Goal: Information Seeking & Learning: Understand process/instructions

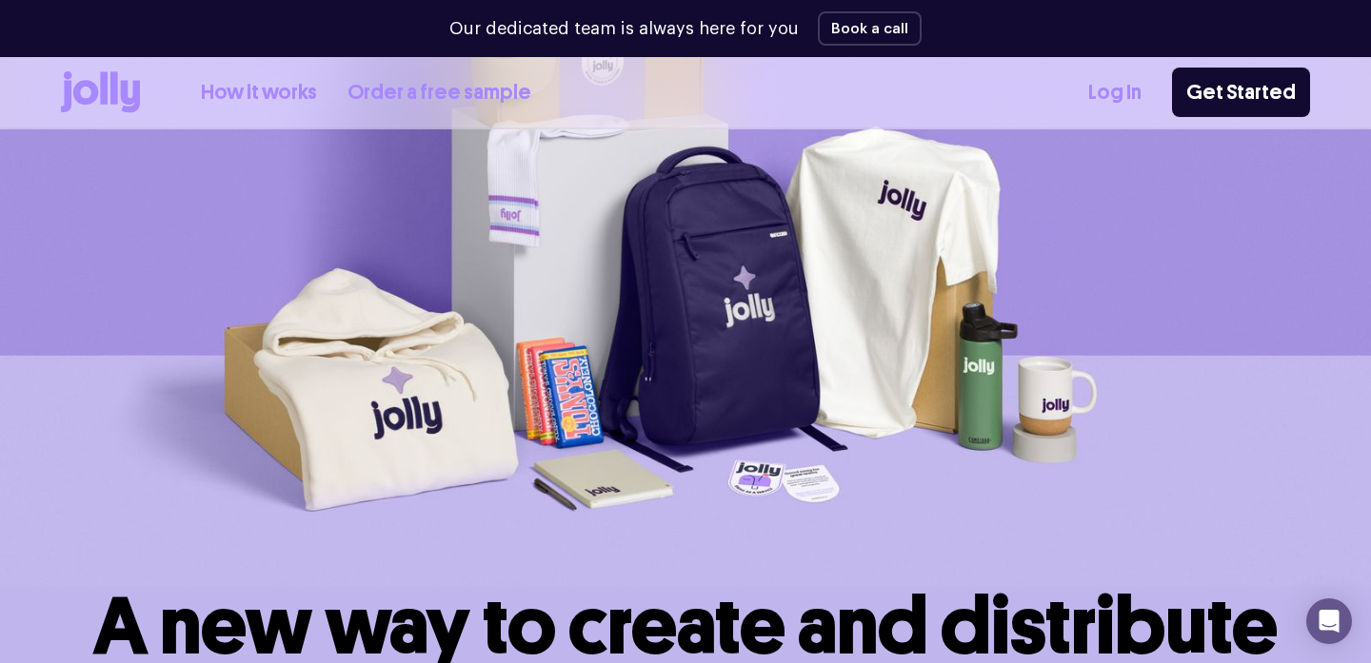
scroll to position [221, 0]
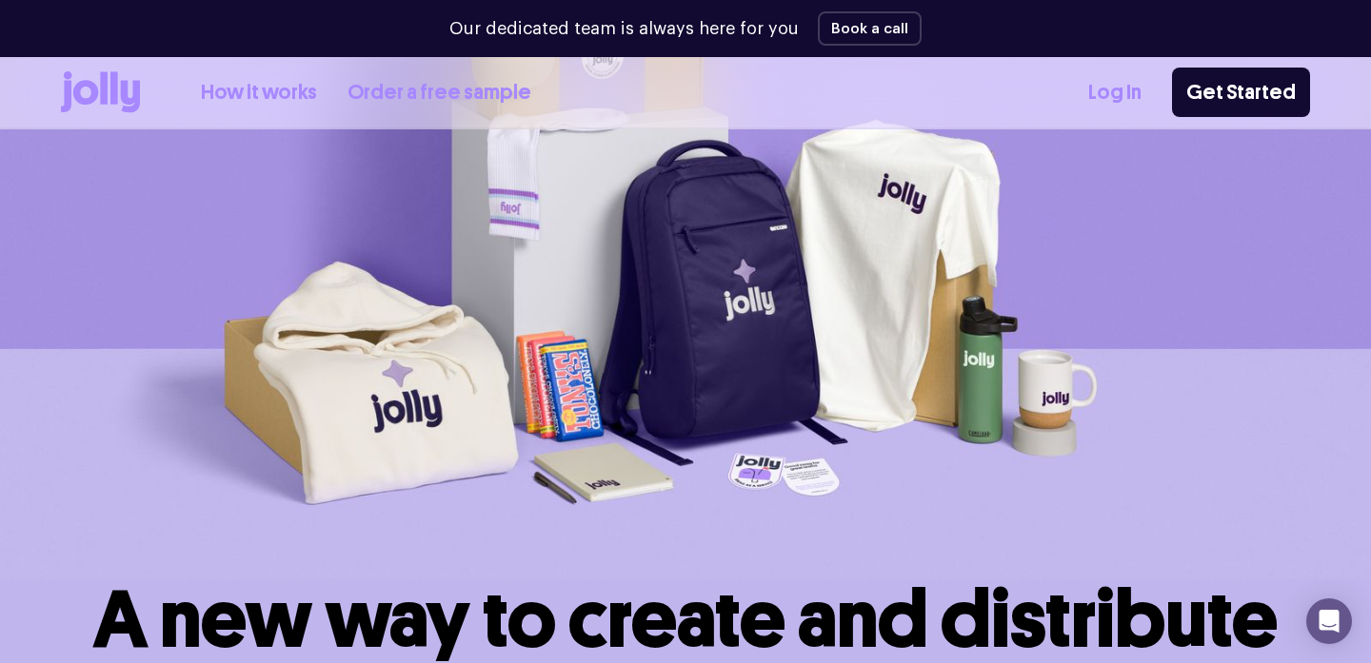
click at [274, 97] on link "How it works" at bounding box center [259, 92] width 116 height 31
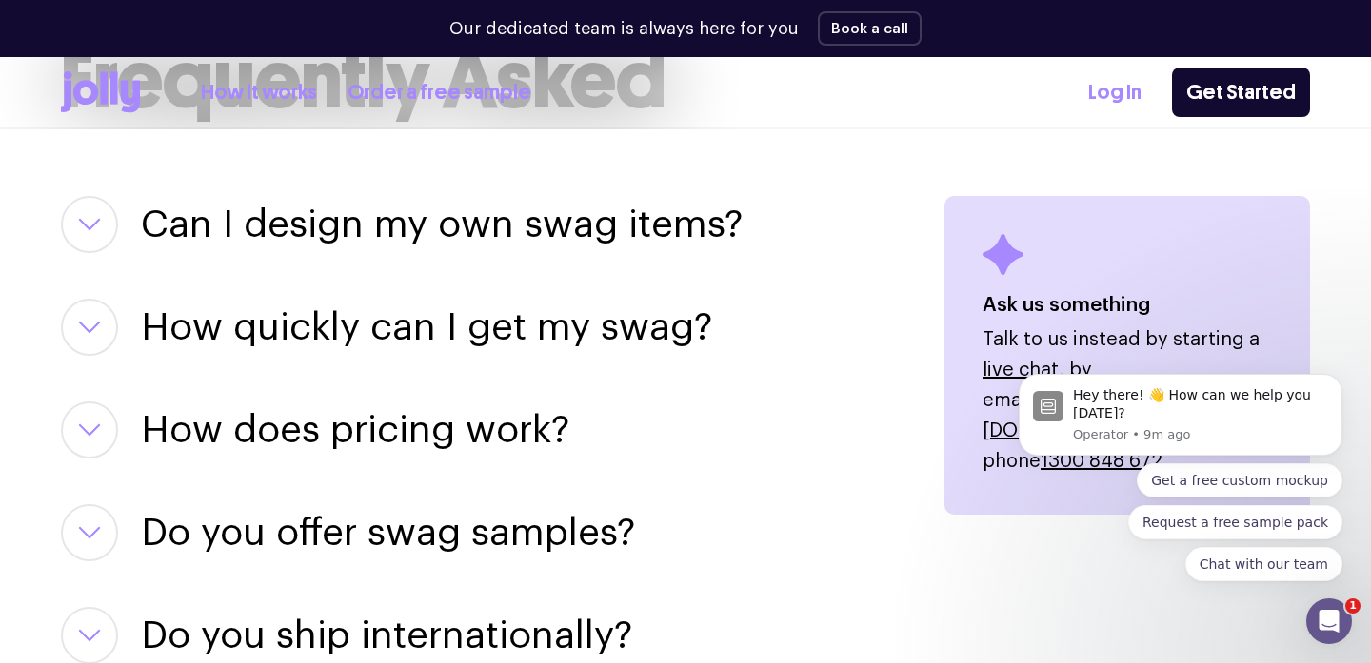
scroll to position [2416, 0]
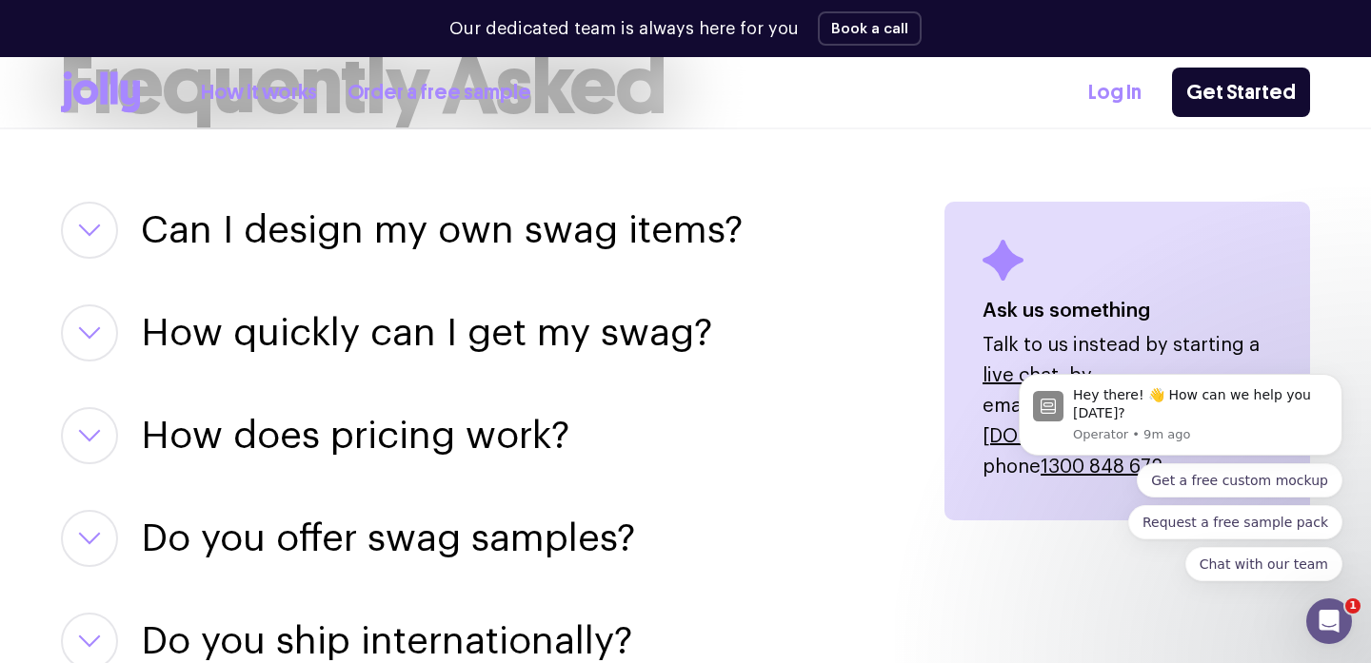
click at [95, 330] on icon "button" at bounding box center [89, 333] width 19 height 10
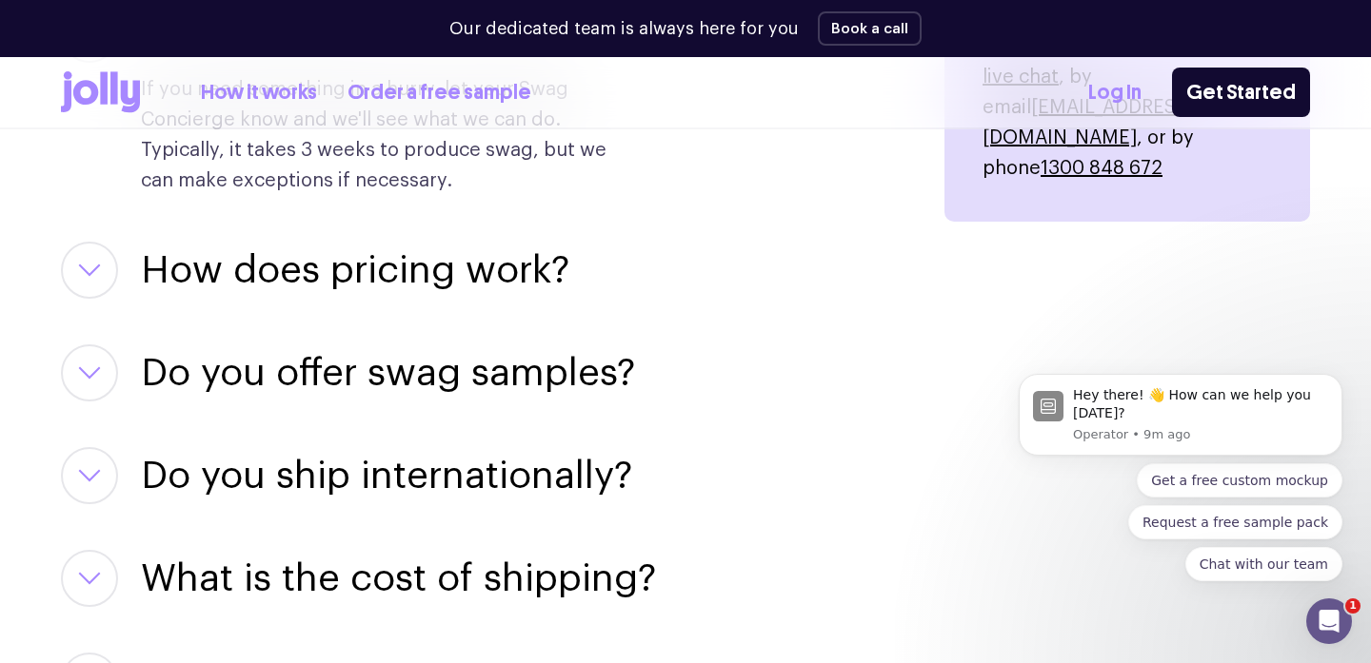
scroll to position [2741, 0]
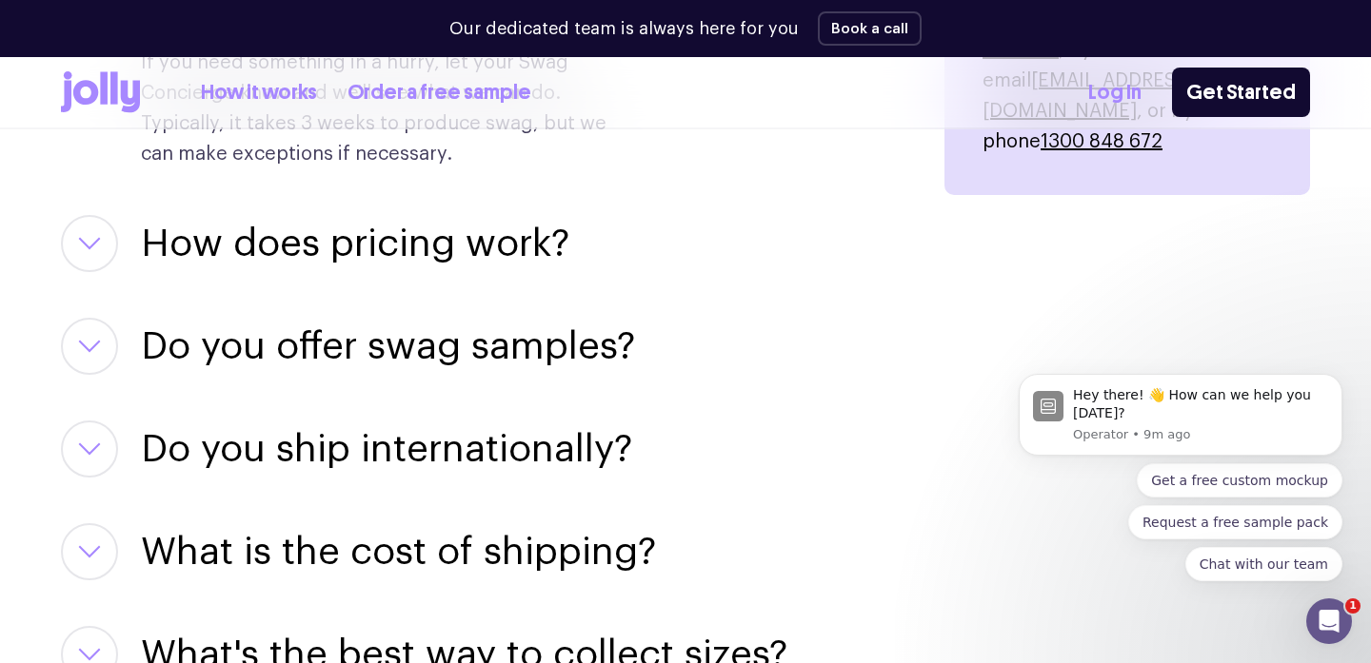
click at [94, 250] on button "button" at bounding box center [89, 243] width 57 height 57
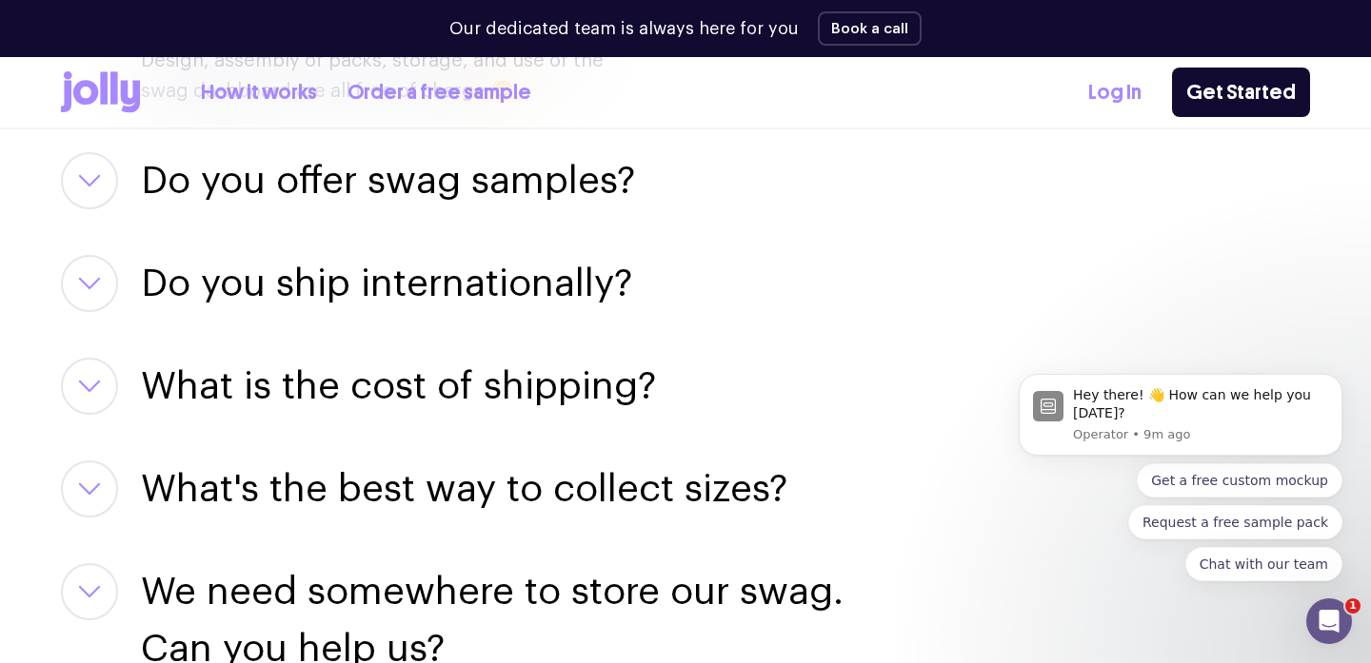
scroll to position [3103, 0]
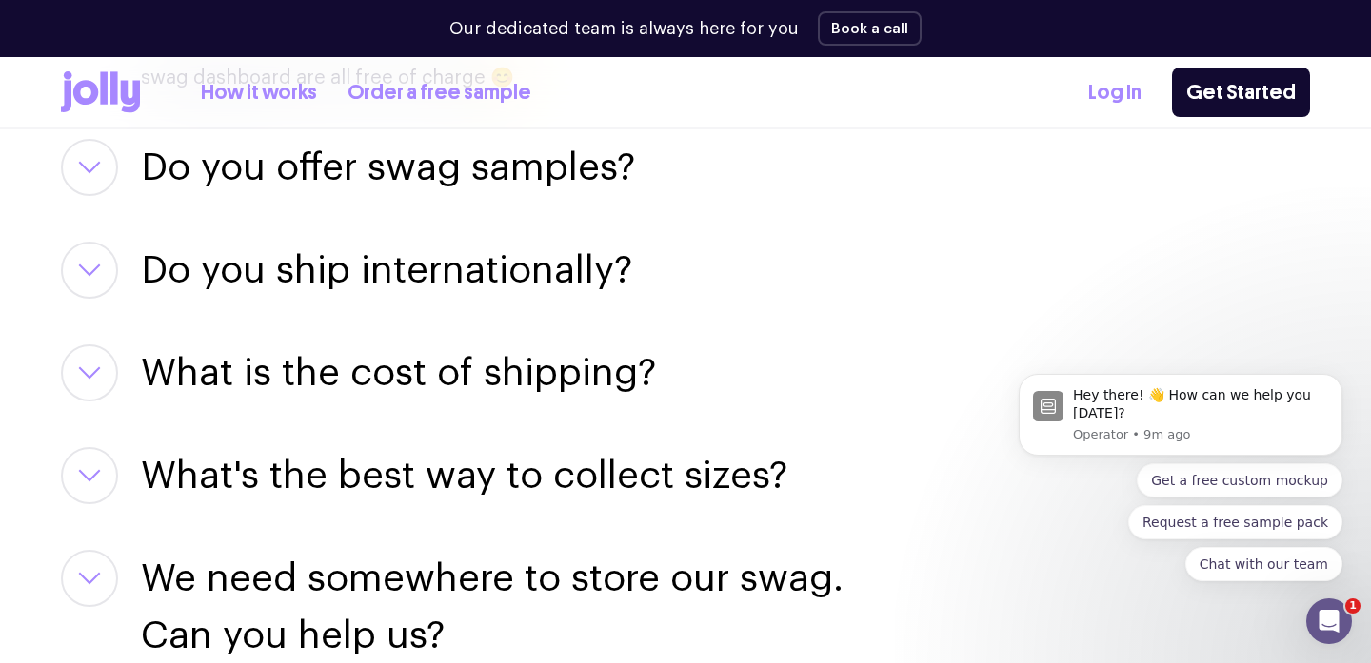
click at [96, 159] on button "button" at bounding box center [89, 167] width 57 height 57
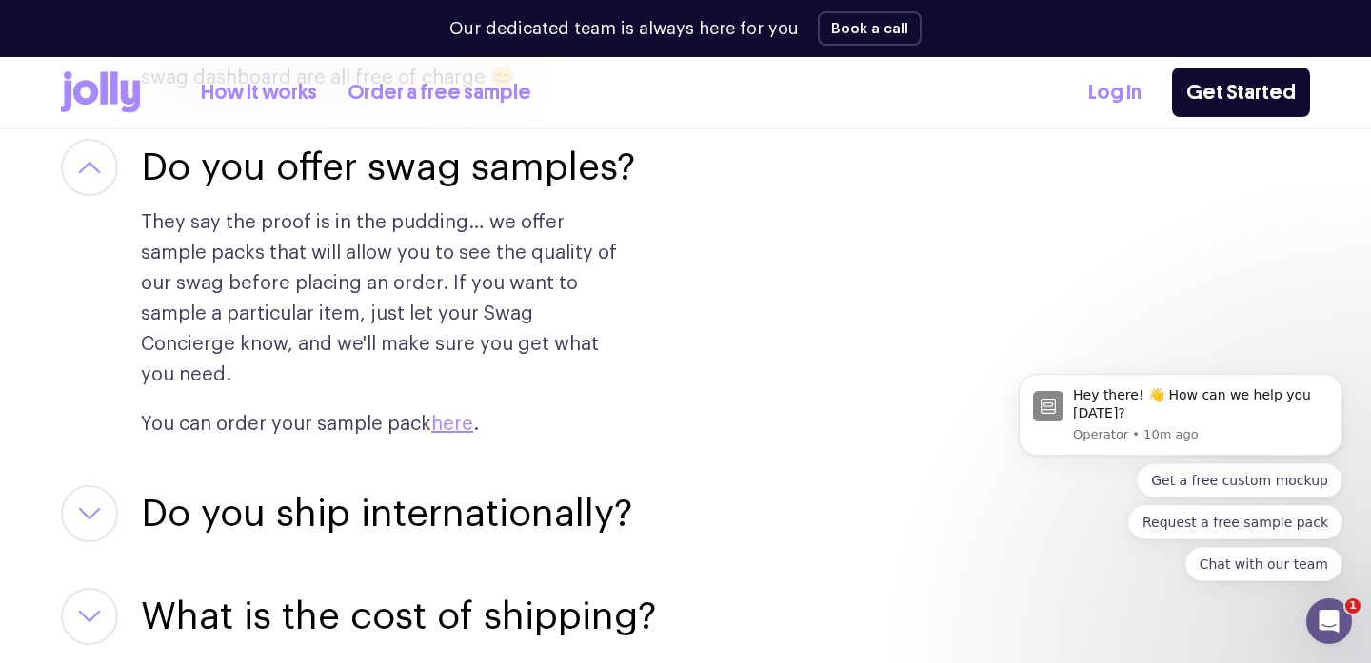
click at [96, 159] on button "button" at bounding box center [89, 167] width 57 height 57
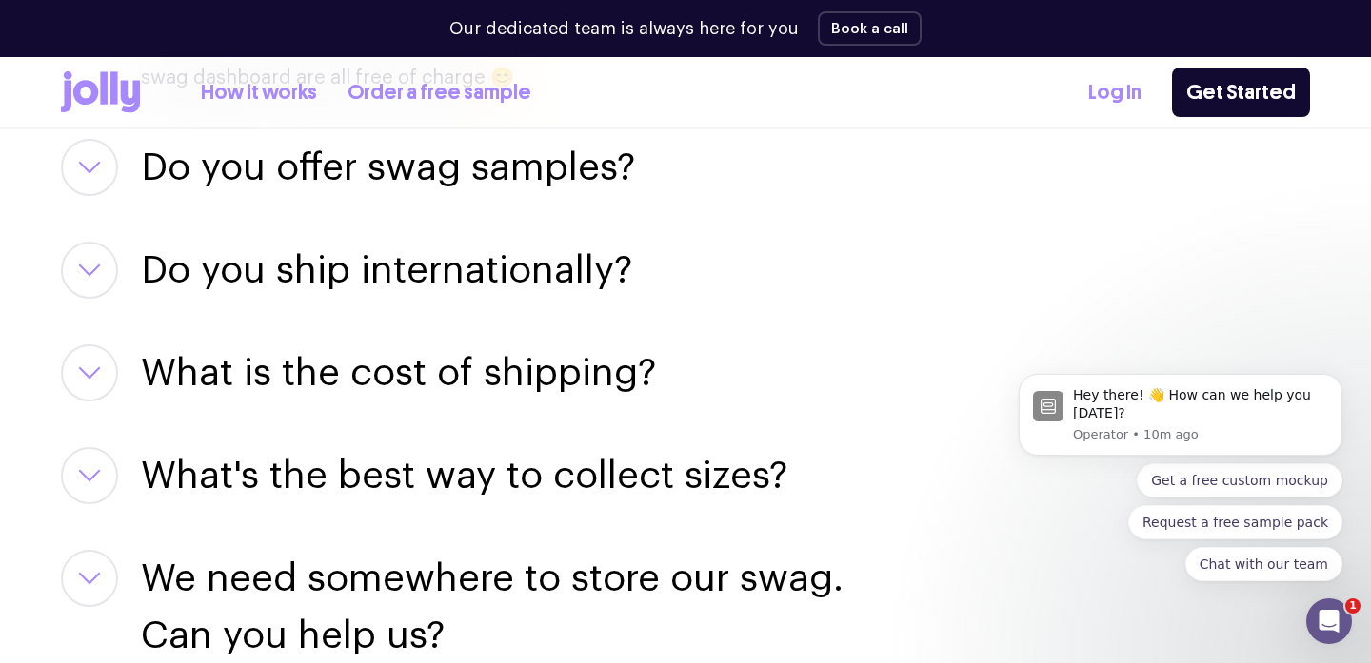
scroll to position [3122, 0]
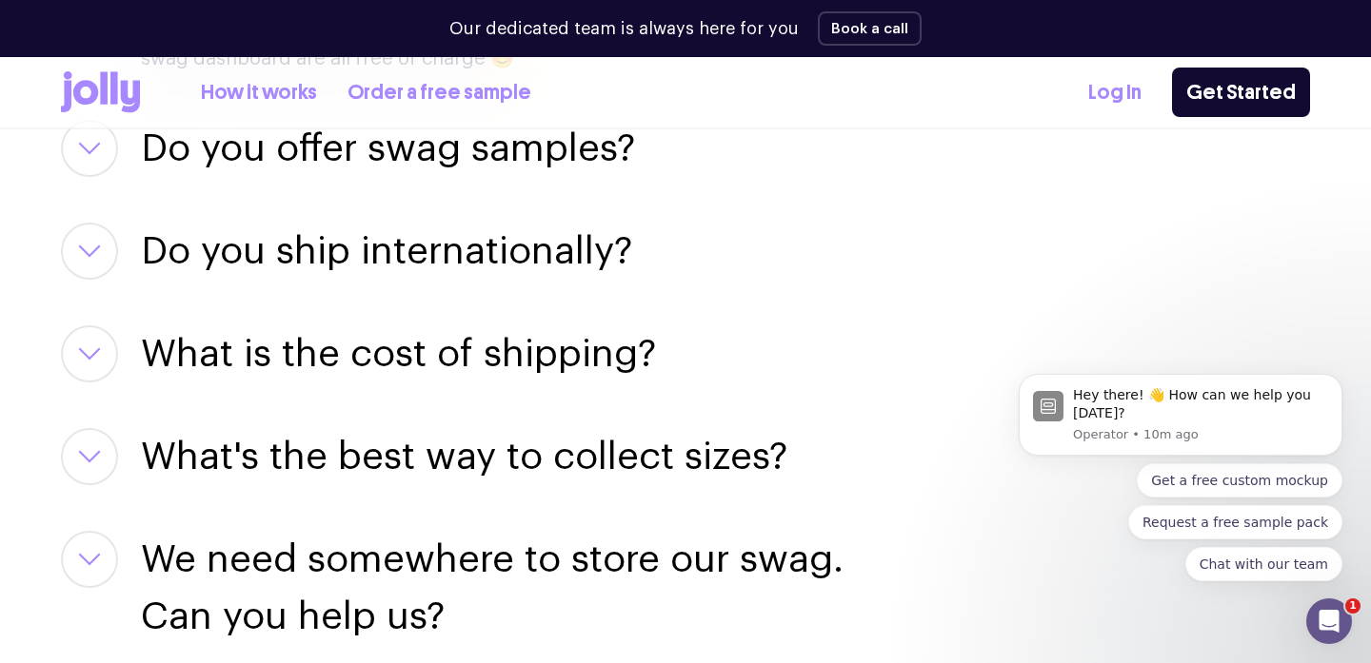
click at [94, 239] on button "button" at bounding box center [89, 251] width 57 height 57
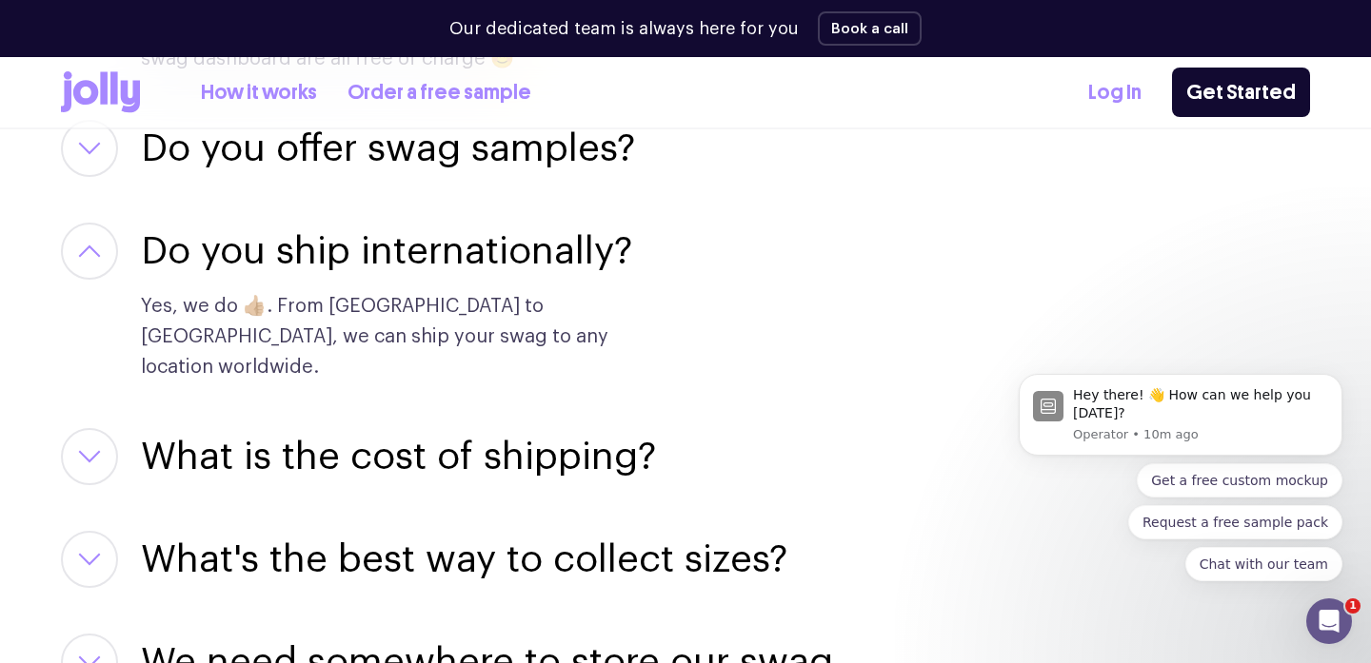
click at [94, 239] on button "button" at bounding box center [89, 251] width 57 height 57
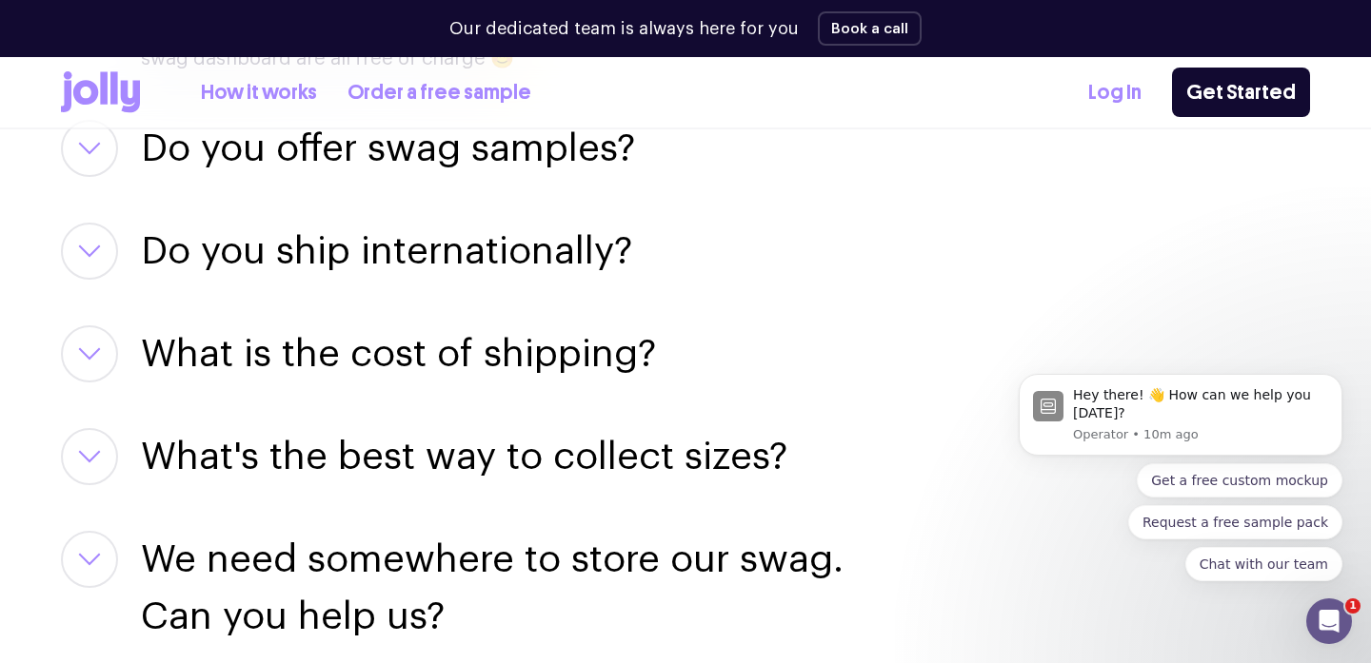
click at [95, 358] on icon "button" at bounding box center [89, 353] width 23 height 13
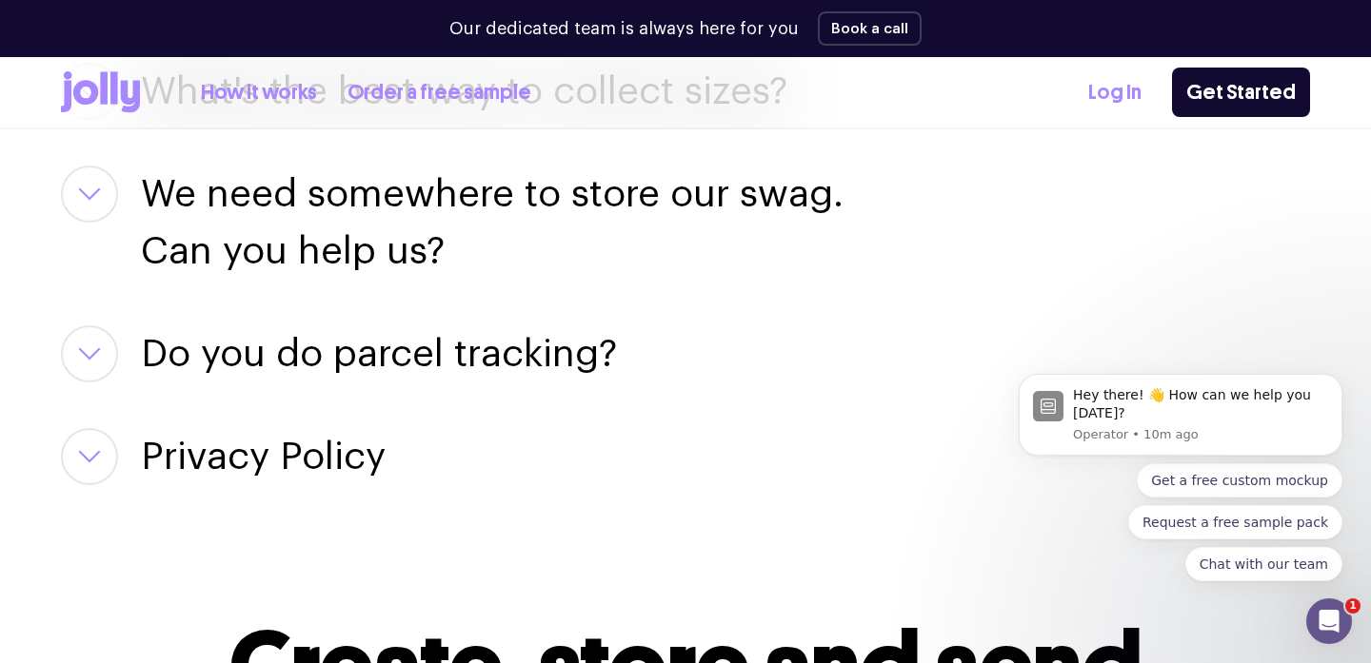
scroll to position [3802, 0]
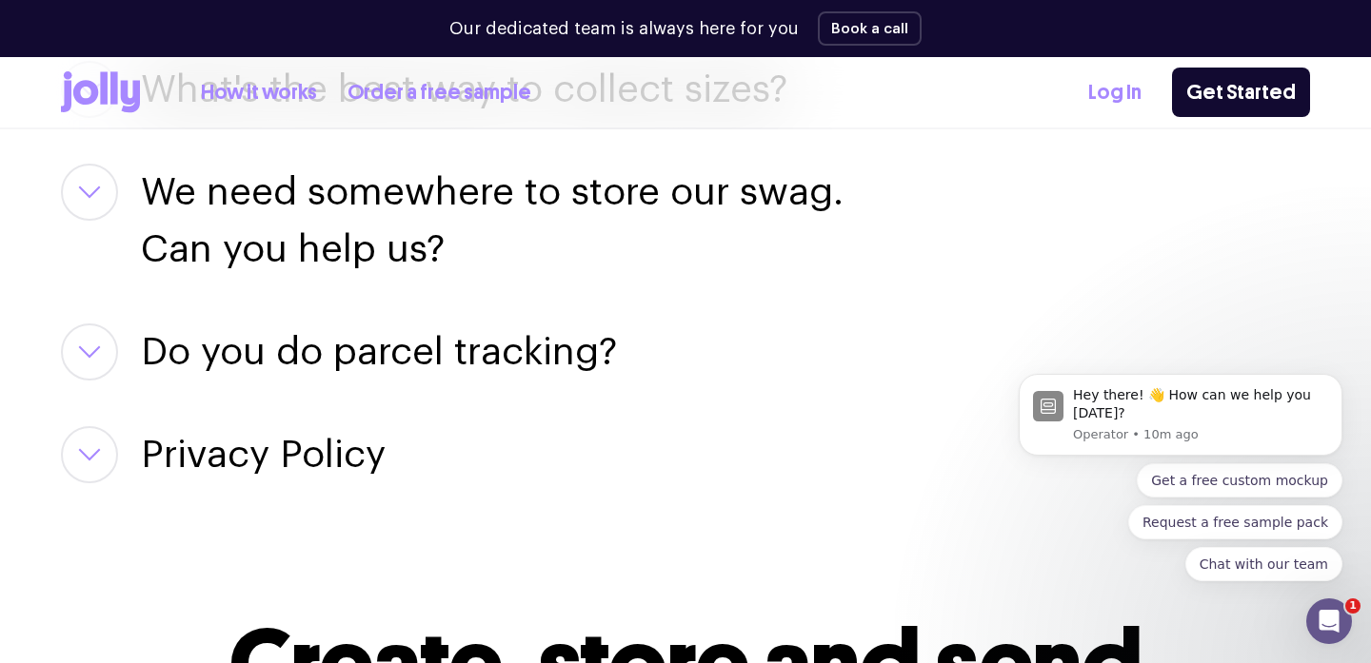
click at [84, 208] on button "button" at bounding box center [89, 192] width 57 height 57
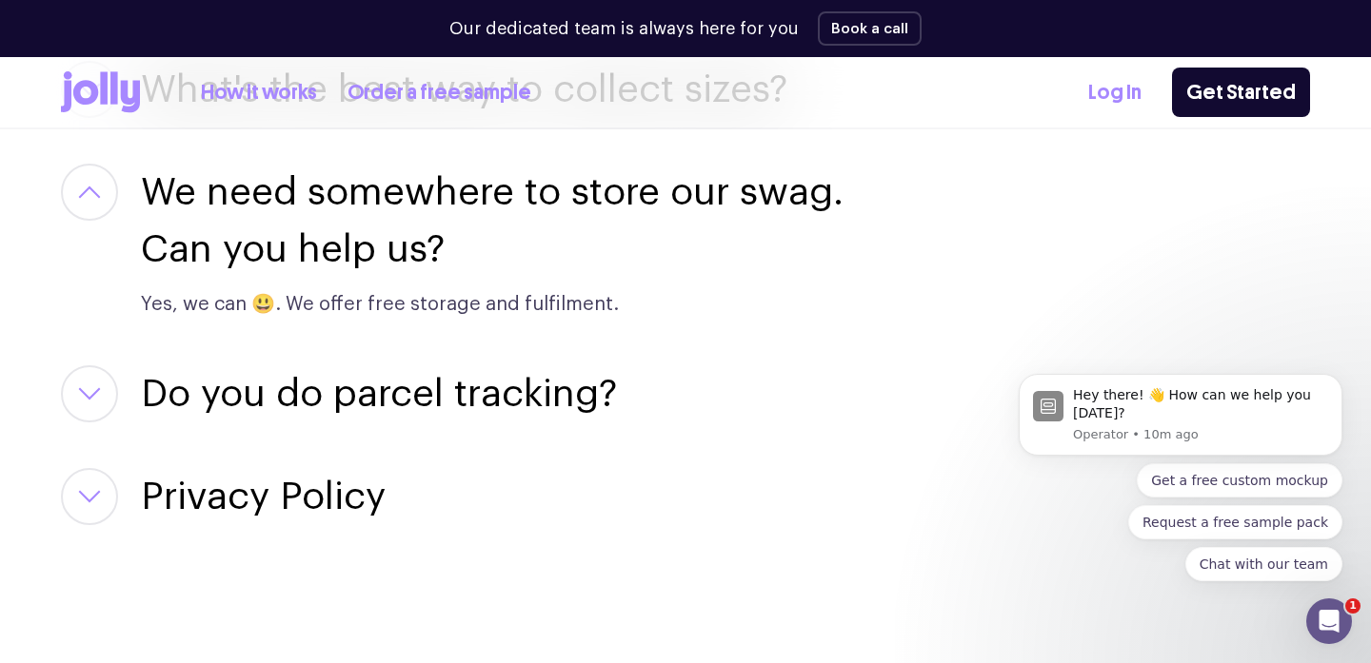
click at [84, 208] on button "button" at bounding box center [89, 192] width 57 height 57
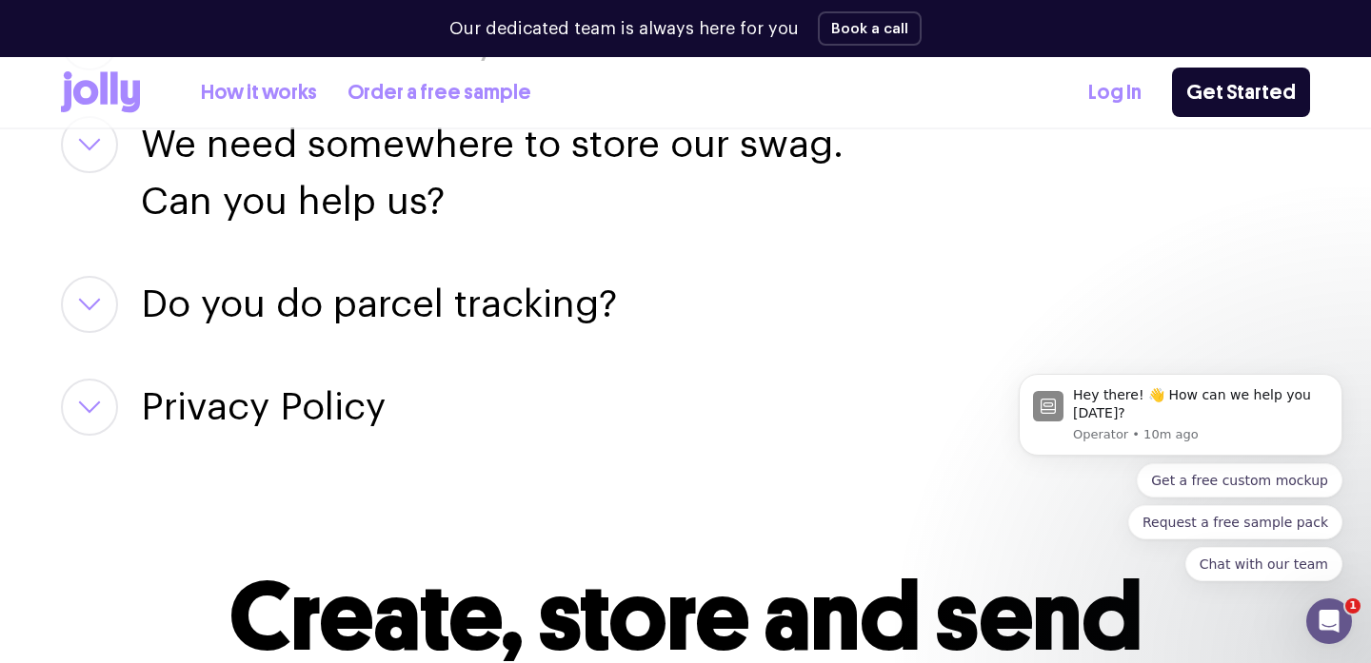
scroll to position [3860, 0]
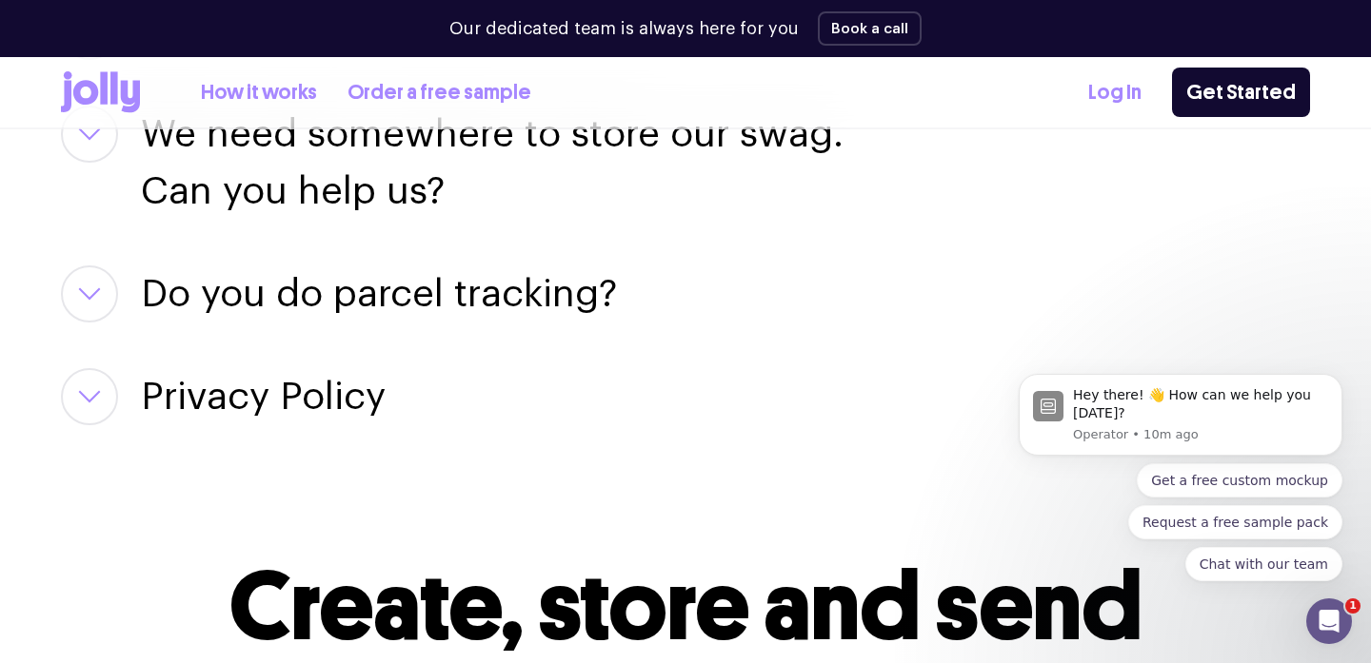
click at [88, 286] on button "button" at bounding box center [89, 294] width 57 height 57
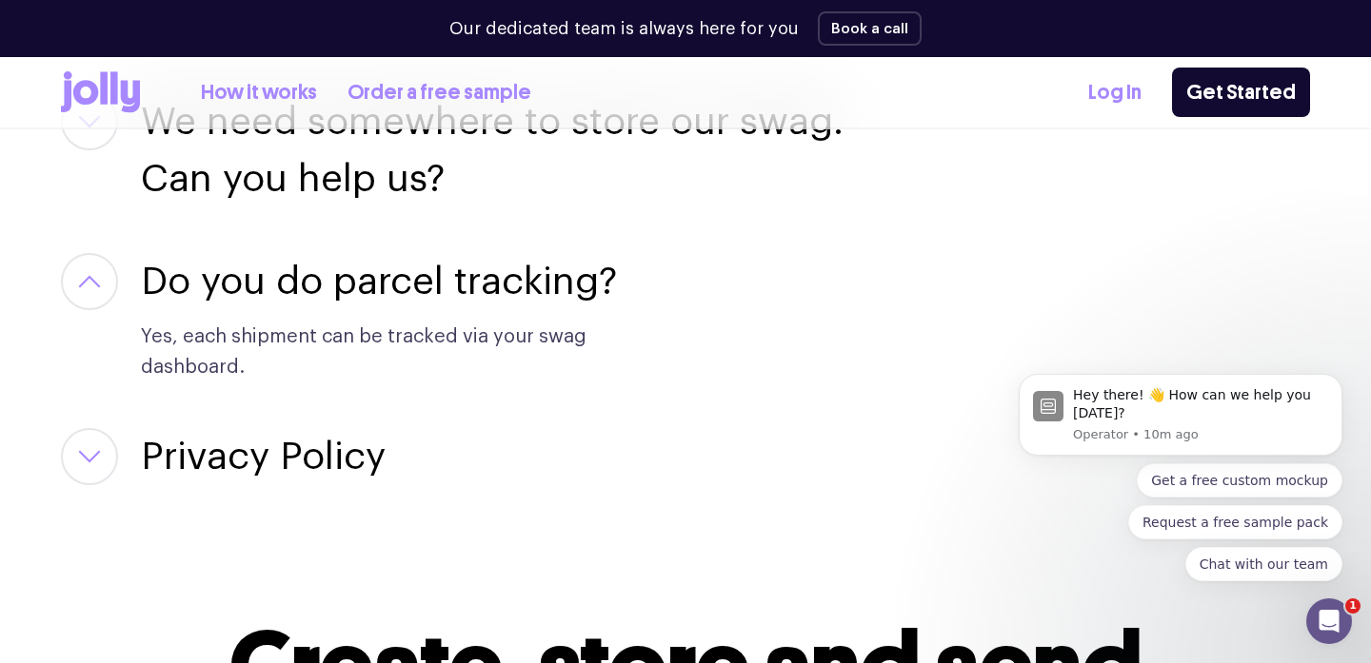
click at [88, 286] on icon "button" at bounding box center [89, 281] width 23 height 13
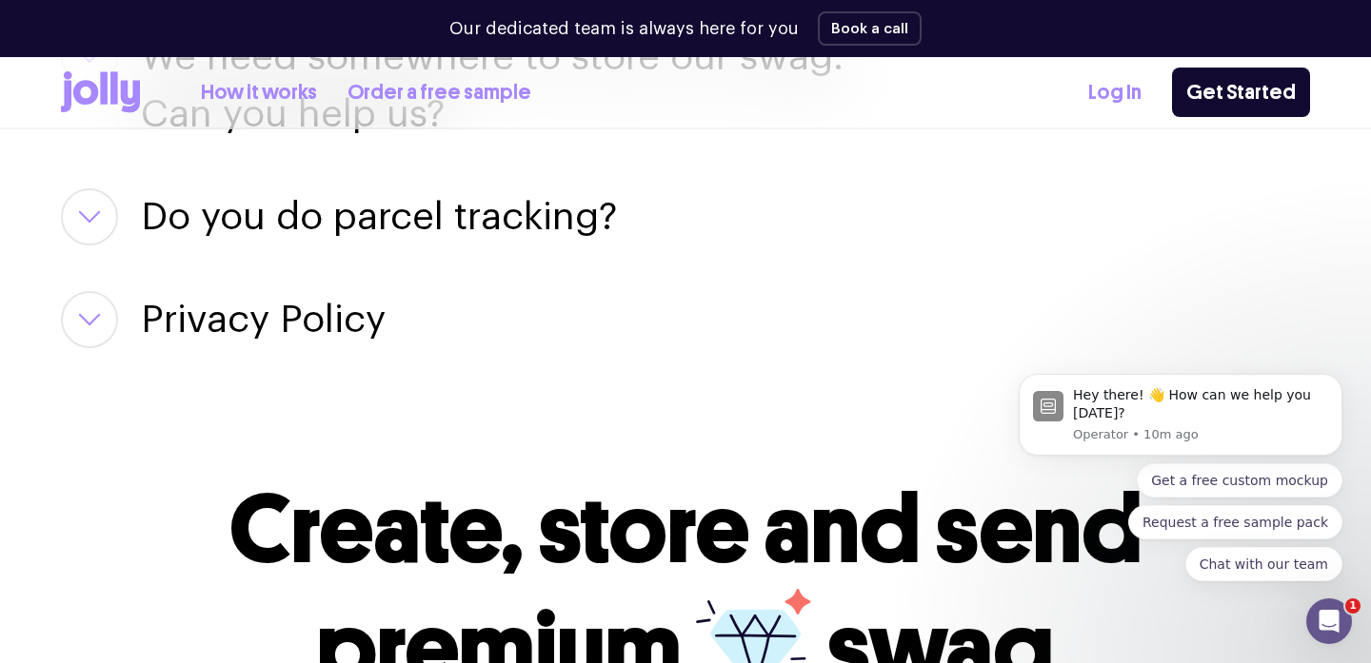
scroll to position [3972, 0]
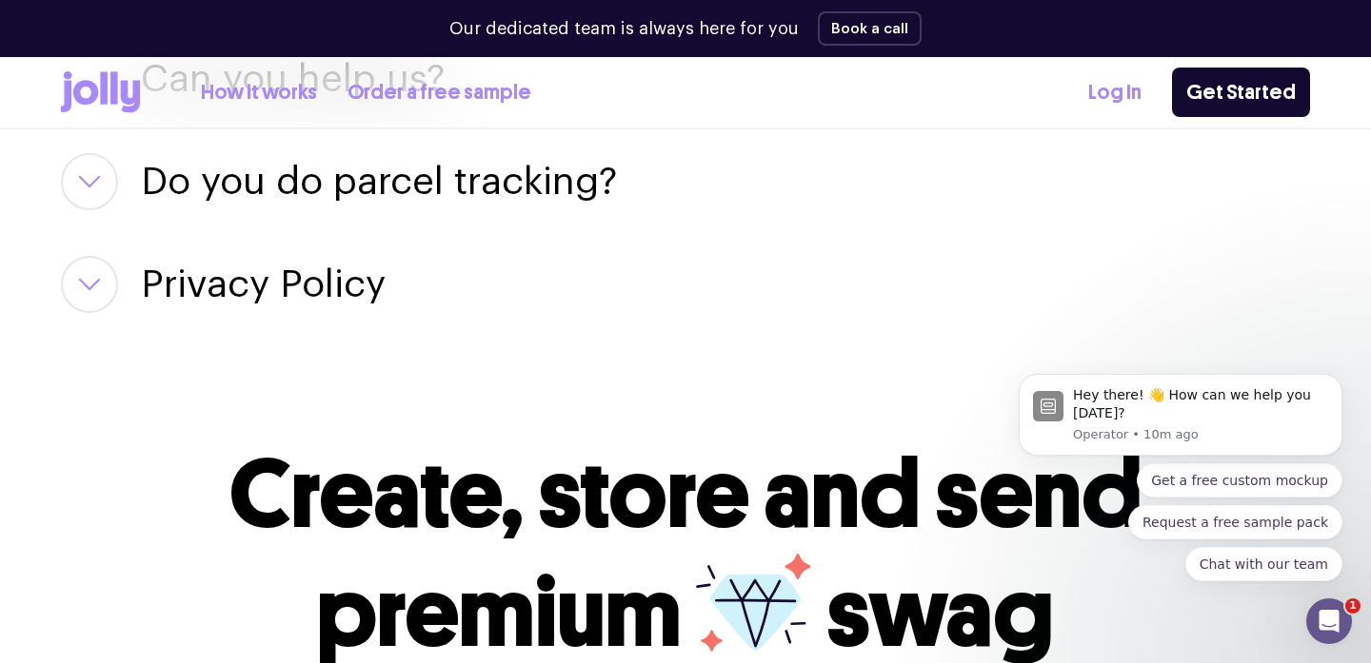
click at [96, 188] on button "button" at bounding box center [89, 181] width 57 height 57
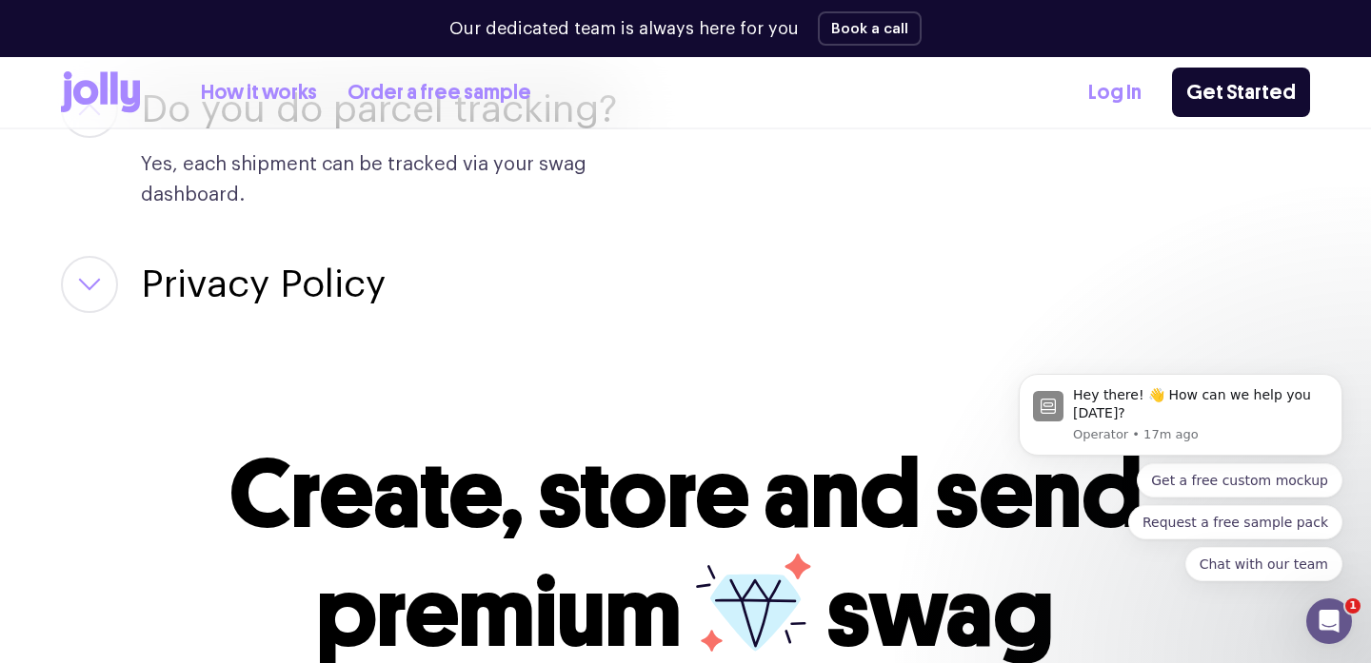
scroll to position [4043, 0]
